Goal: Navigation & Orientation: Go to known website

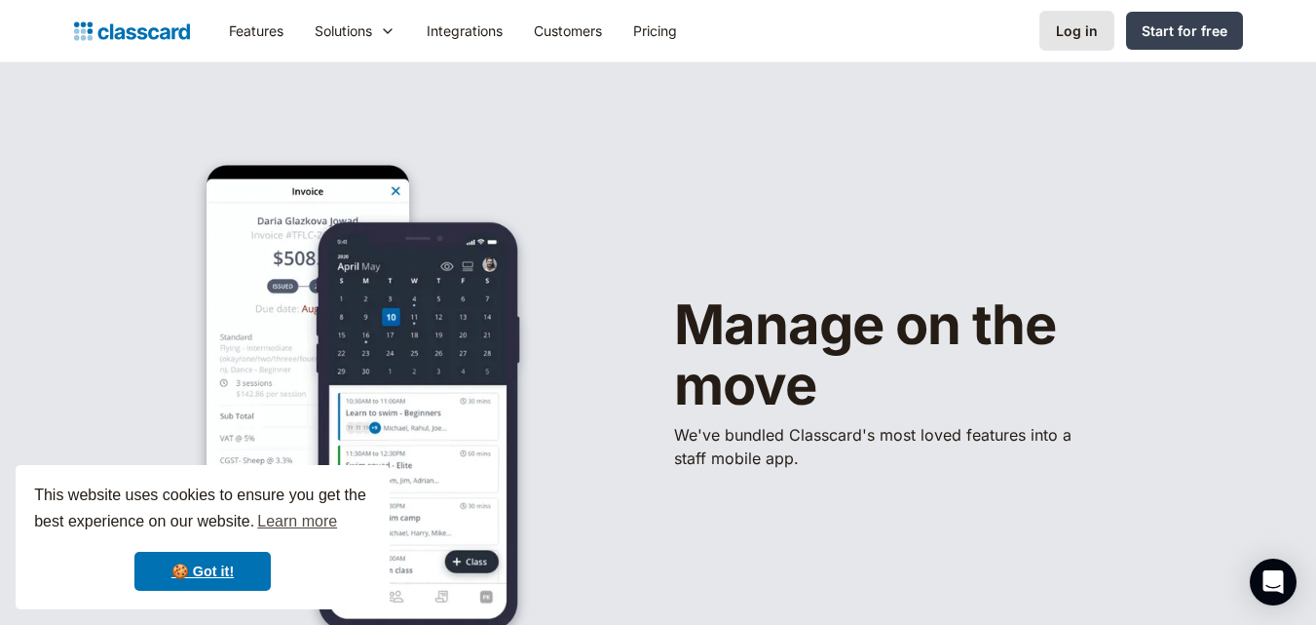
click at [1074, 29] on div "Log in" at bounding box center [1077, 30] width 42 height 20
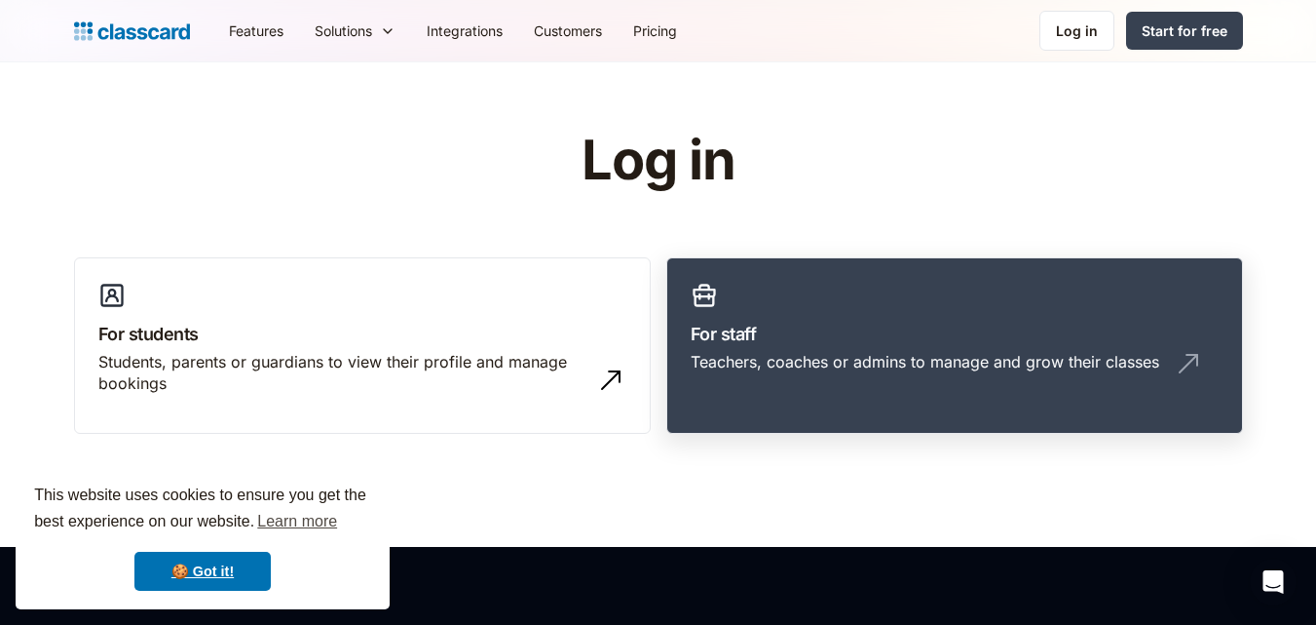
click at [736, 317] on link "For staff Teachers, coaches or admins to manage and grow their classes" at bounding box center [954, 345] width 577 height 177
